Goal: Find contact information: Obtain details needed to contact an individual or organization

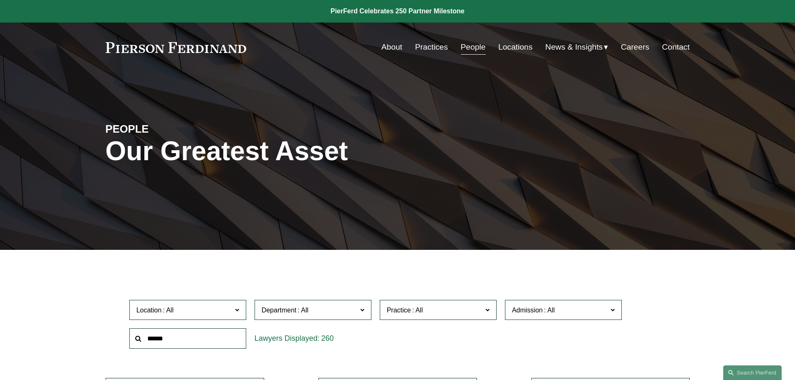
click at [210, 334] on input "text" at bounding box center [187, 338] width 117 height 20
type input "*****"
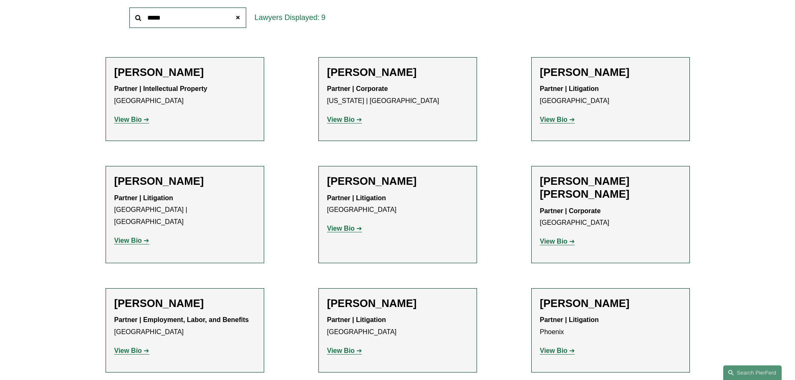
scroll to position [376, 0]
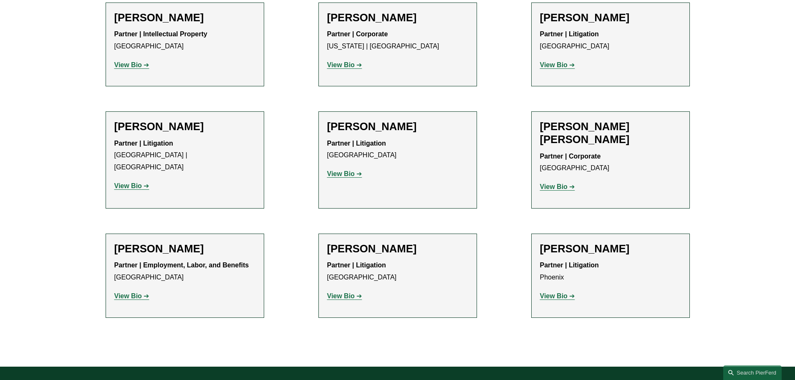
click at [348, 293] on strong "View Bio" at bounding box center [341, 296] width 28 height 7
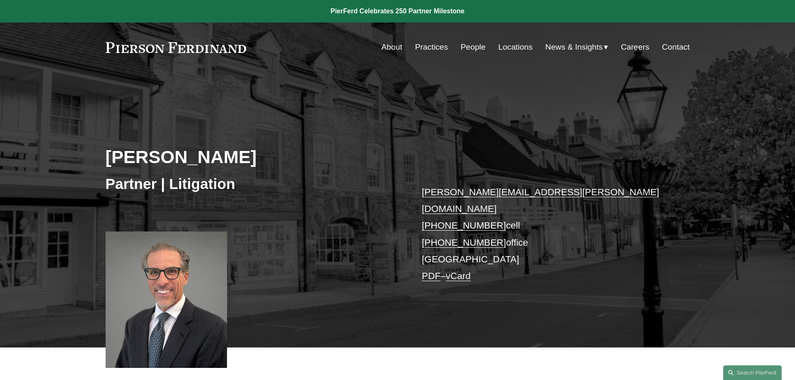
click at [484, 190] on link "david.restaino@pierferd.com" at bounding box center [540, 200] width 237 height 27
drag, startPoint x: 555, startPoint y: 195, endPoint x: 423, endPoint y: 187, distance: 132.5
click at [423, 187] on p "david.restaino@pierferd.com +1.908.872.2769 cell +1.908.837.1349 office Princet…" at bounding box center [543, 234] width 243 height 101
copy link "david.restaino@pierferd.com"
